Goal: Find specific page/section: Find specific page/section

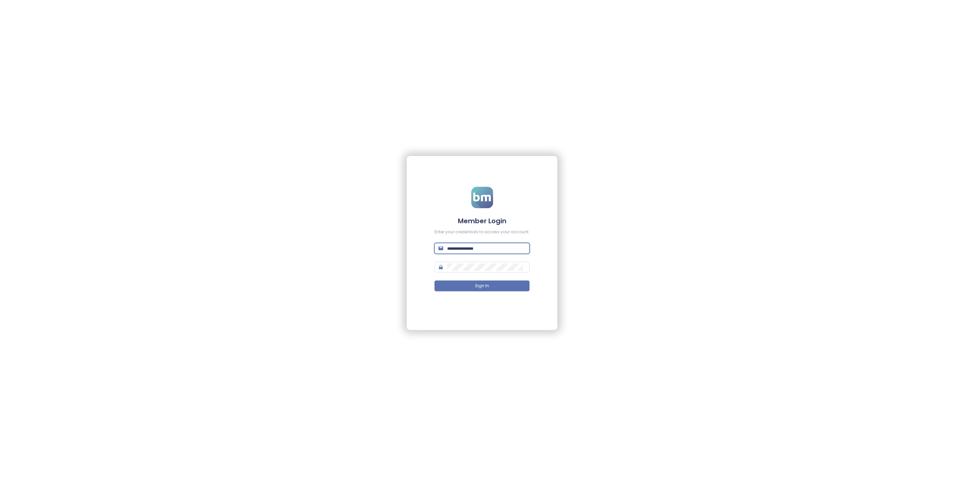
click at [480, 252] on input "text" at bounding box center [486, 248] width 78 height 7
click at [468, 255] on form "Member Login Enter your credentials to access your account. Sign In" at bounding box center [481, 243] width 95 height 113
click at [468, 252] on input "text" at bounding box center [486, 248] width 78 height 7
type input "**********"
click at [494, 287] on button "Sign In" at bounding box center [481, 285] width 95 height 11
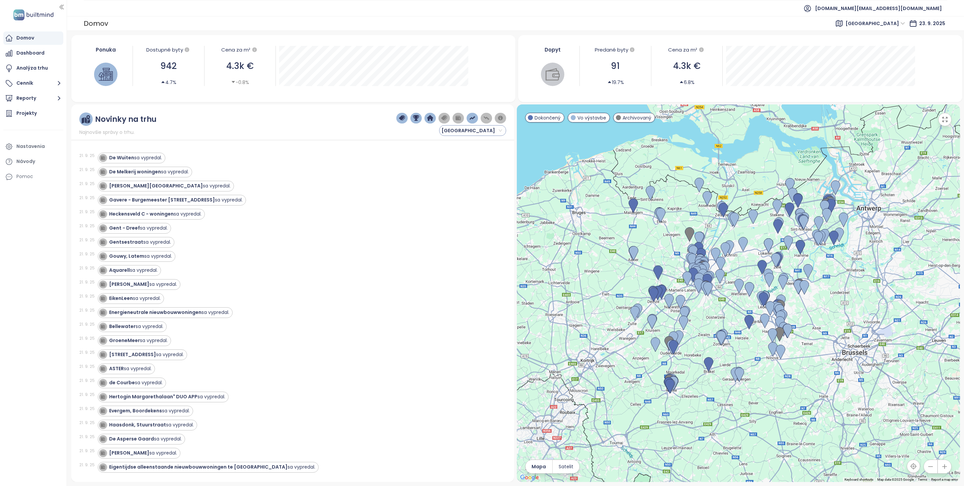
click at [463, 128] on span "East Flanders" at bounding box center [471, 131] width 61 height 10
click at [460, 176] on div "Vienna" at bounding box center [472, 175] width 56 height 7
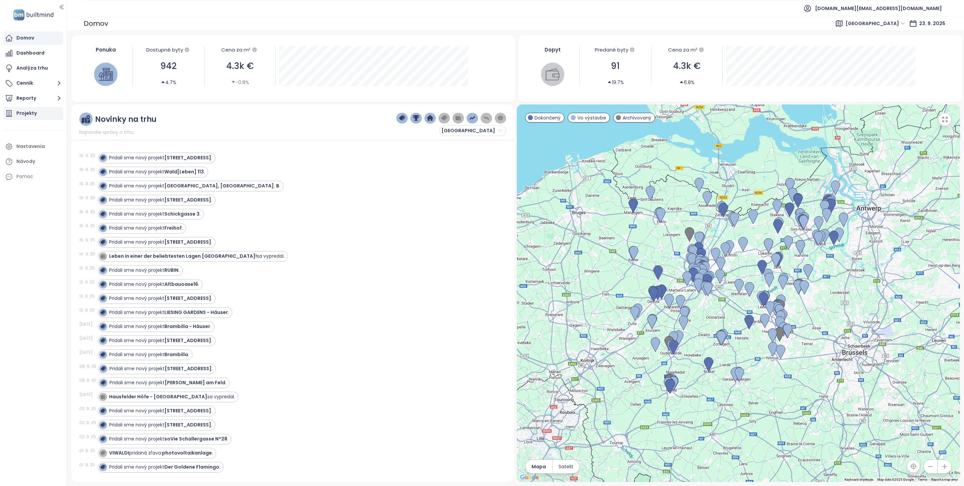
click at [34, 109] on div "Projekty" at bounding box center [26, 113] width 20 height 8
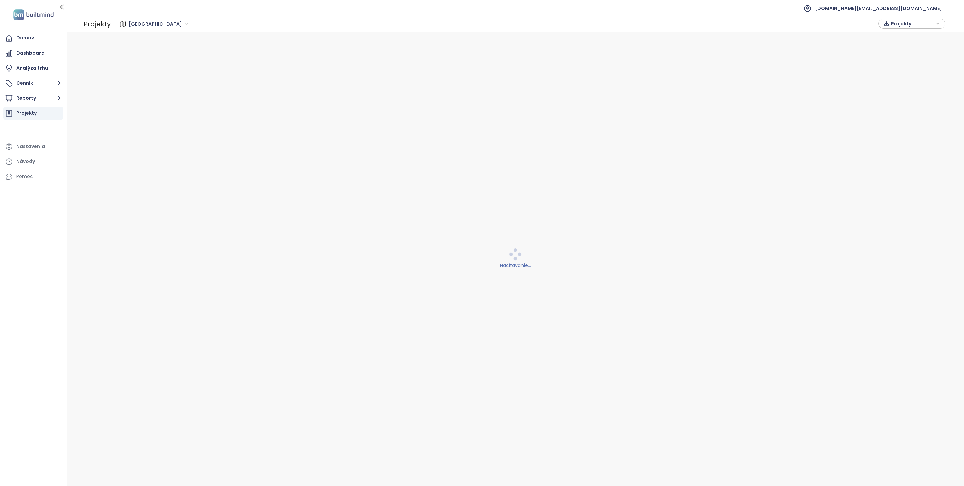
click at [141, 21] on span "East Flanders" at bounding box center [159, 24] width 60 height 10
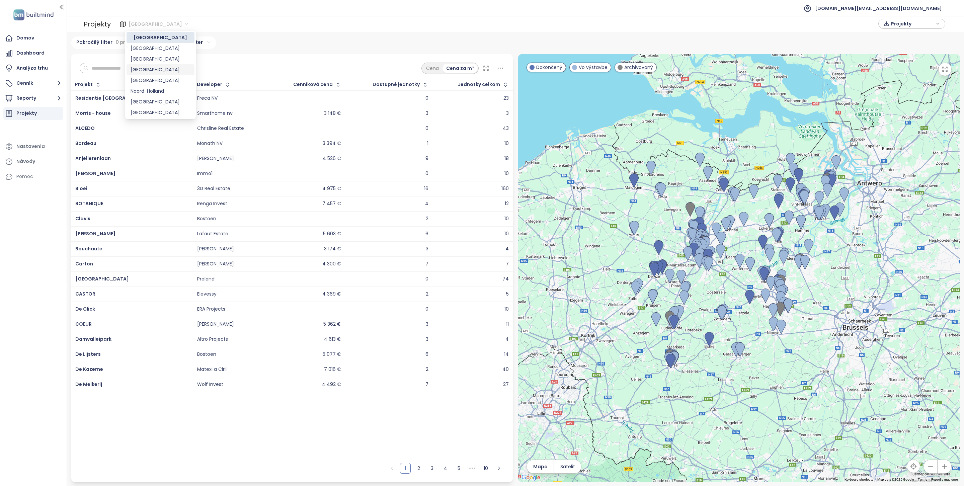
click at [138, 68] on div "Vienna" at bounding box center [161, 69] width 60 height 7
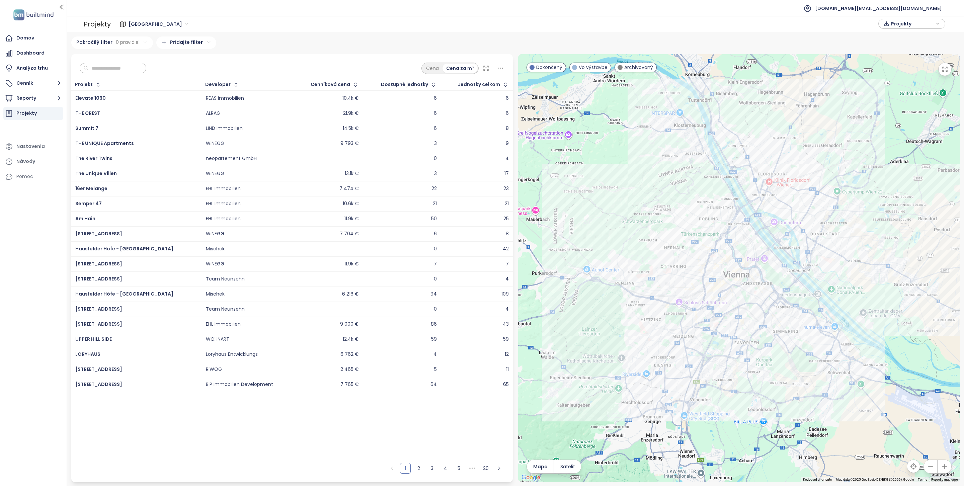
click at [101, 69] on input "text" at bounding box center [115, 68] width 54 height 10
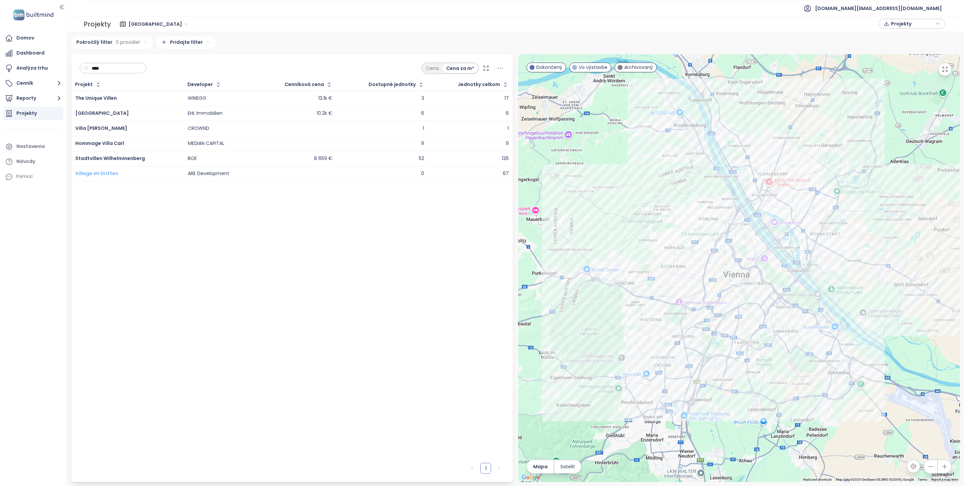
type input "****"
click at [106, 173] on span "Village im Dritten" at bounding box center [96, 173] width 43 height 7
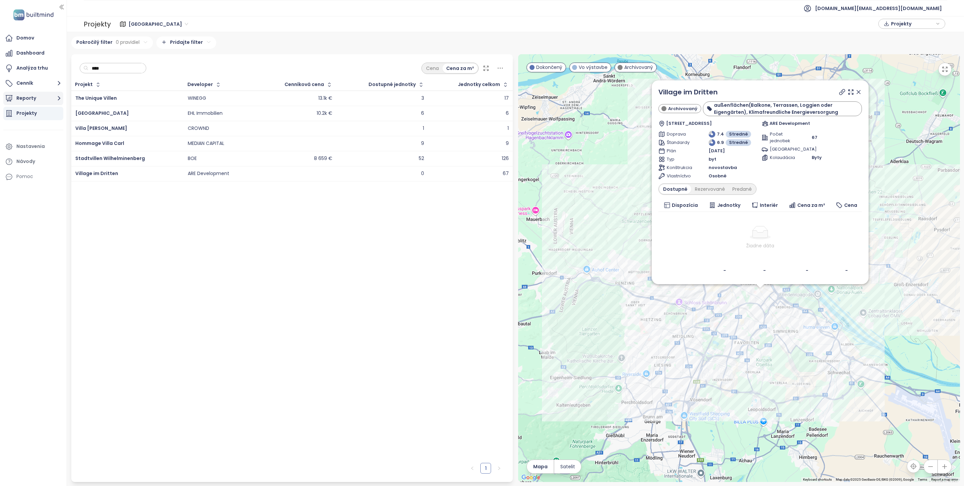
click at [36, 99] on button "Reporty" at bounding box center [33, 98] width 60 height 13
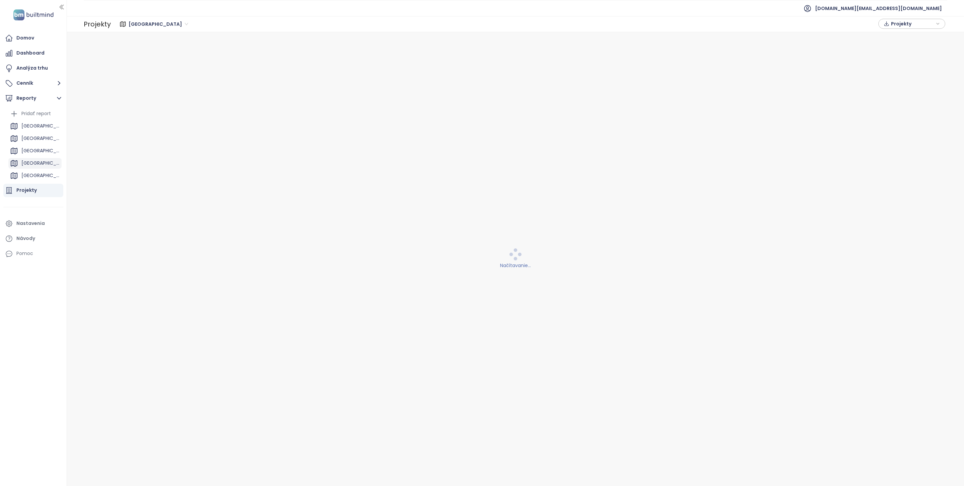
click at [35, 162] on div "Vienna" at bounding box center [40, 163] width 38 height 8
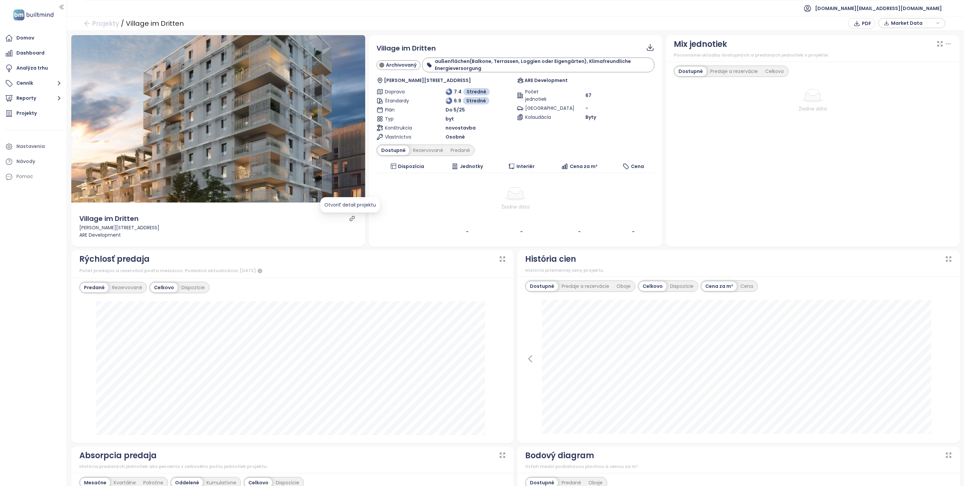
click at [349, 219] on icon "link" at bounding box center [352, 219] width 6 height 6
